Goal: Information Seeking & Learning: Understand process/instructions

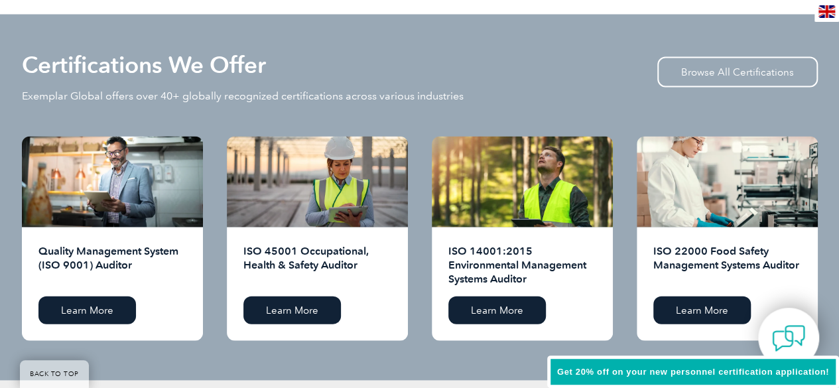
scroll to position [1393, 0]
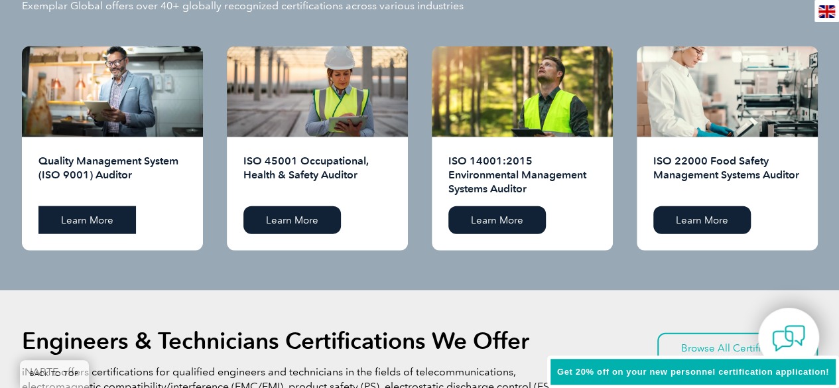
click at [88, 228] on link "Learn More" at bounding box center [87, 220] width 98 height 28
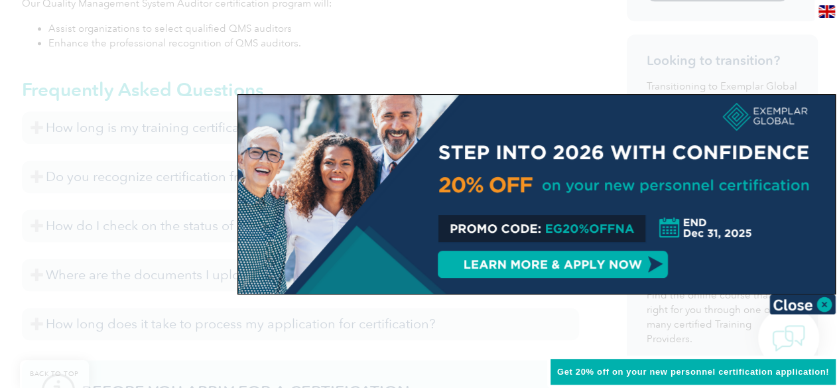
scroll to position [796, 0]
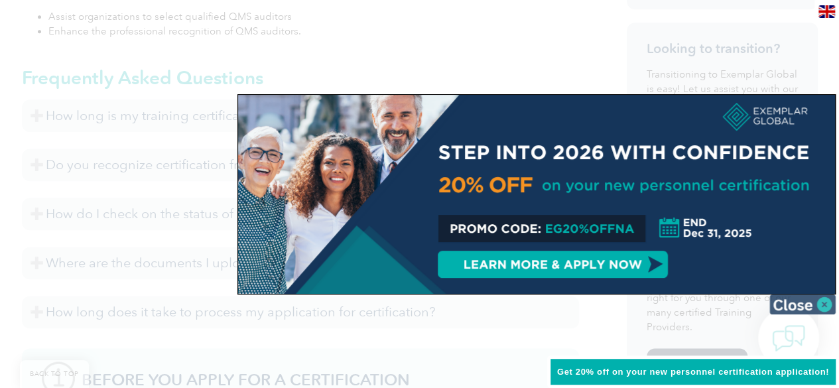
click at [820, 304] on img at bounding box center [802, 304] width 66 height 20
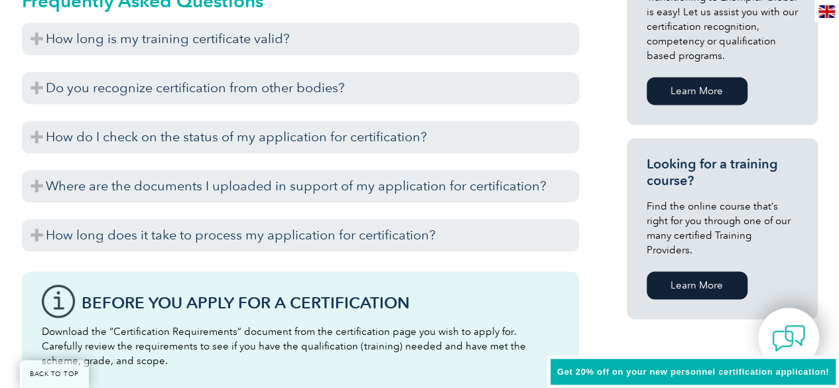
scroll to position [862, 0]
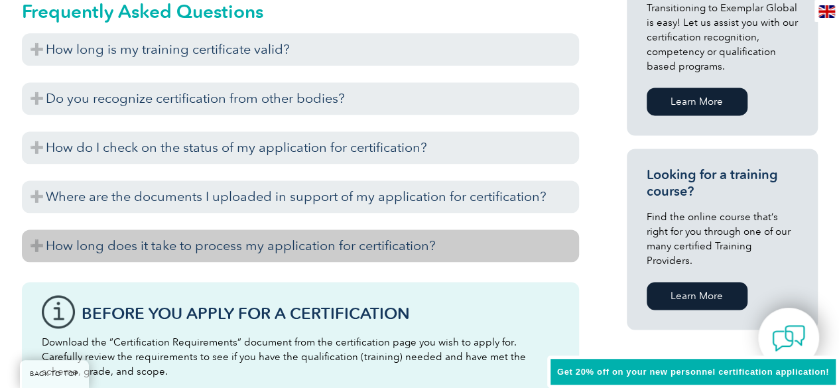
click at [313, 239] on h3 "How long does it take to process my application for certification?" at bounding box center [300, 245] width 557 height 33
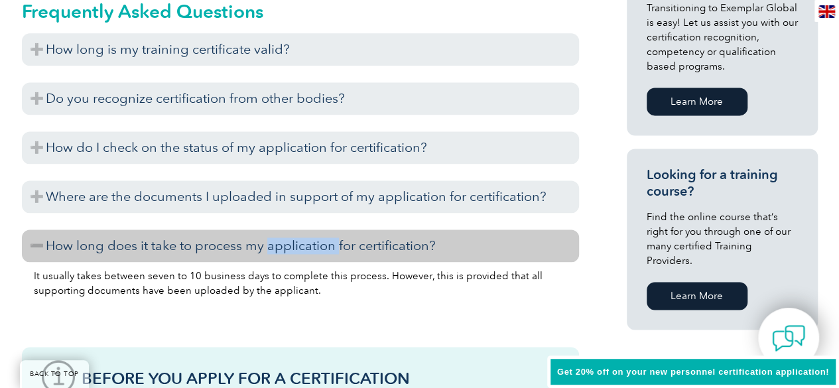
click at [313, 239] on h3 "How long does it take to process my application for certification?" at bounding box center [300, 245] width 557 height 33
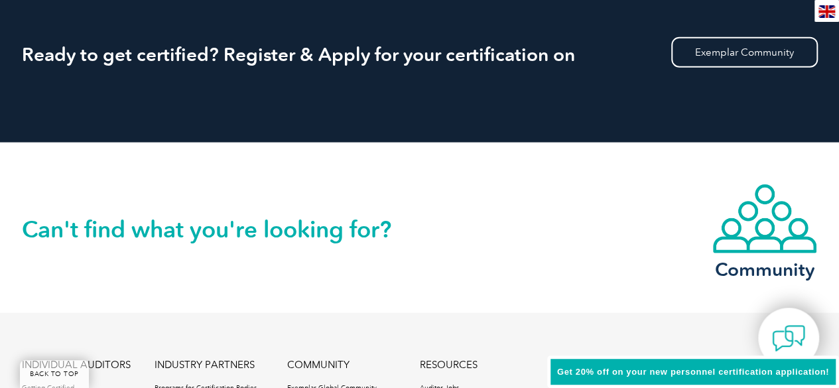
scroll to position [1459, 0]
